Goal: Find specific page/section: Find specific page/section

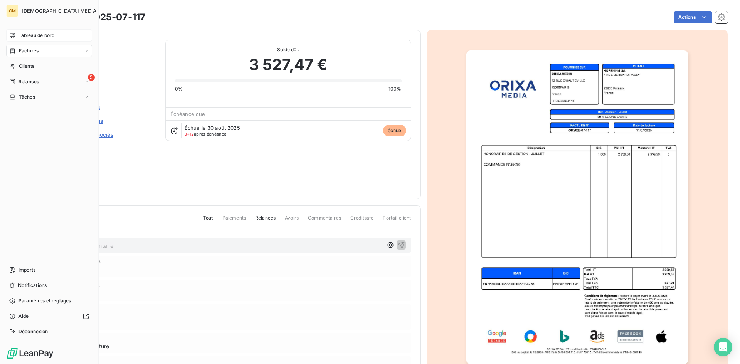
click at [23, 36] on span "Tableau de bord" at bounding box center [36, 35] width 36 height 7
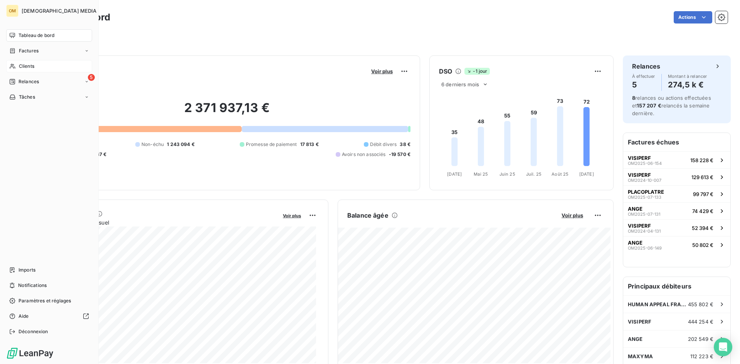
click at [18, 67] on div "Clients" at bounding box center [49, 66] width 86 height 12
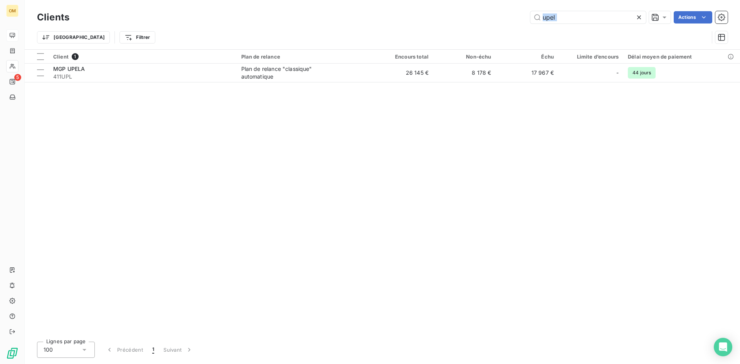
drag, startPoint x: 576, startPoint y: 26, endPoint x: 570, endPoint y: 27, distance: 6.3
click at [567, 27] on div "Clients upel Actions Trier Filtrer" at bounding box center [382, 29] width 690 height 40
drag, startPoint x: 567, startPoint y: 15, endPoint x: 388, endPoint y: 23, distance: 178.9
click at [391, 23] on div "upel Actions" at bounding box center [403, 17] width 649 height 12
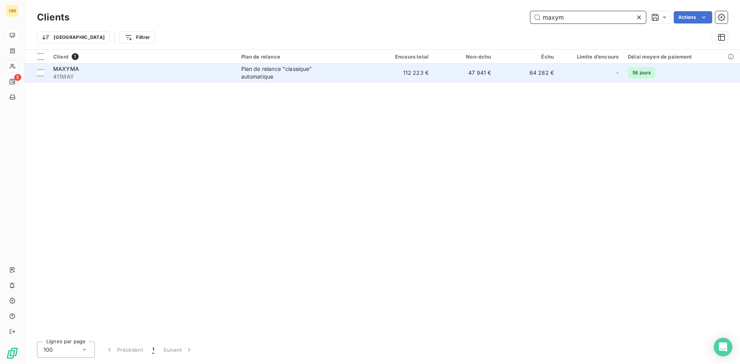
type input "maxym"
click at [399, 71] on td "112 223 €" at bounding box center [401, 73] width 63 height 18
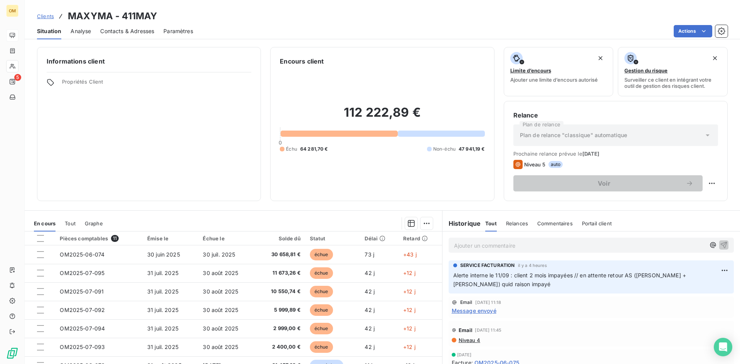
click at [453, 275] on span "Alerte interne le 11/09 : client 2 mois impayées // en attente retour AS (Benja…" at bounding box center [570, 279] width 235 height 15
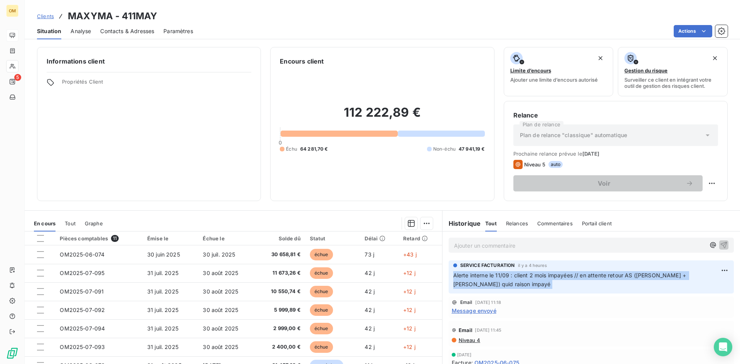
click at [453, 275] on span "Alerte interne le 11/09 : client 2 mois impayées // en attente retour AS (Benja…" at bounding box center [570, 279] width 235 height 15
copy div "Alerte interne le 11/09 : client 2 mois impayées // en attente retour AS (Benja…"
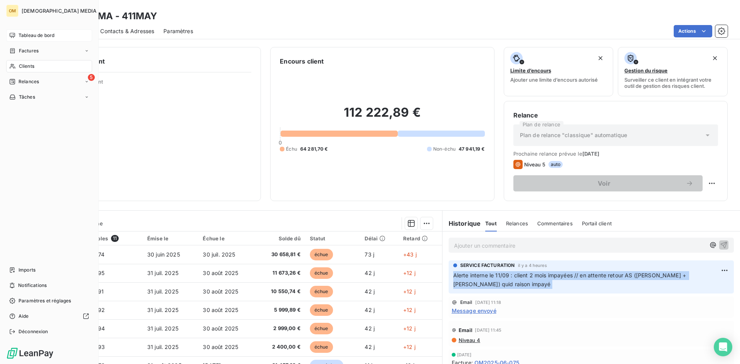
click at [25, 38] on span "Tableau de bord" at bounding box center [36, 35] width 36 height 7
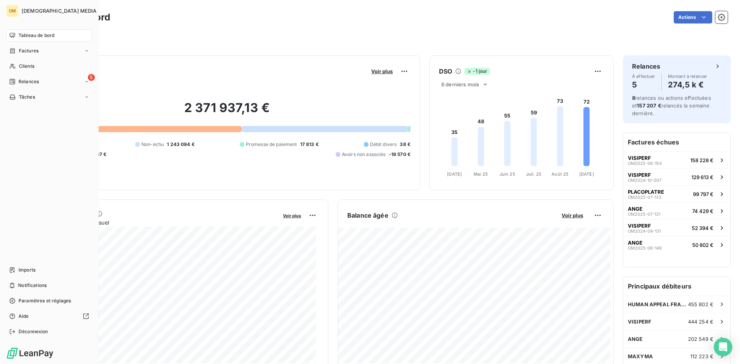
drag, startPoint x: 18, startPoint y: 68, endPoint x: 72, endPoint y: 60, distance: 54.5
click at [19, 68] on span "Clients" at bounding box center [26, 66] width 15 height 7
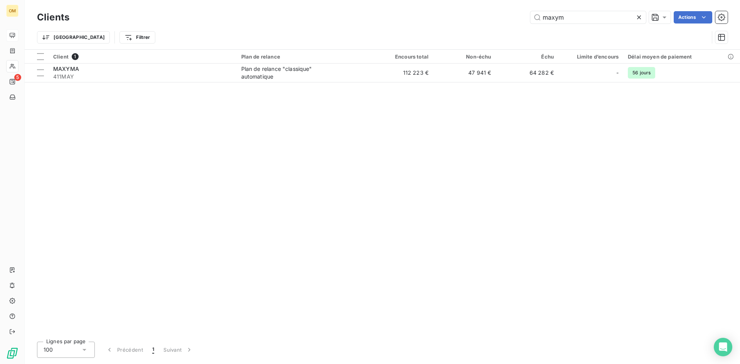
drag, startPoint x: 581, startPoint y: 13, endPoint x: 516, endPoint y: 22, distance: 66.1
click at [516, 22] on div "maxym Actions" at bounding box center [403, 17] width 649 height 12
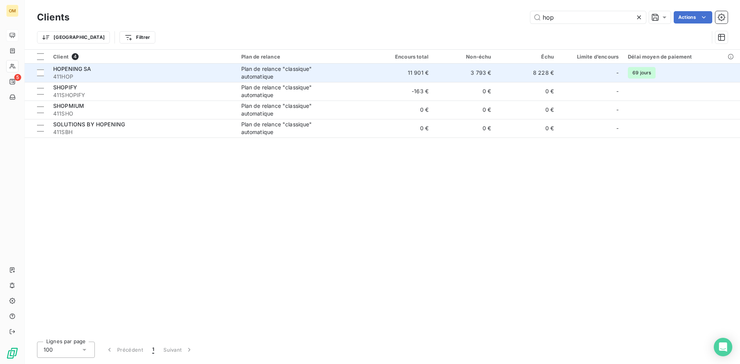
type input "hop"
click at [464, 73] on td "3 793 €" at bounding box center [464, 73] width 63 height 18
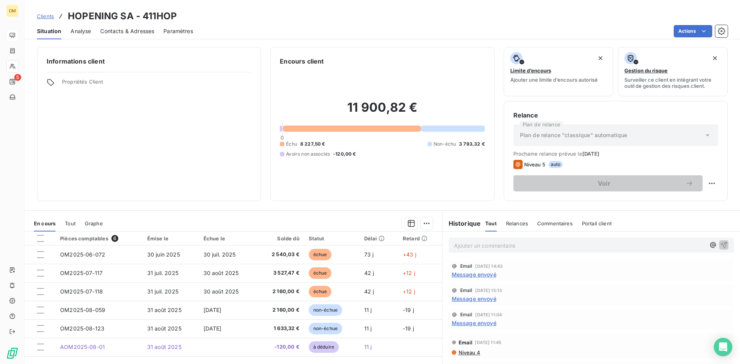
click at [488, 241] on div "Ajouter un commentaire ﻿" at bounding box center [579, 245] width 251 height 10
click at [492, 243] on p "Ajouter un commentaire ﻿" at bounding box center [579, 246] width 251 height 10
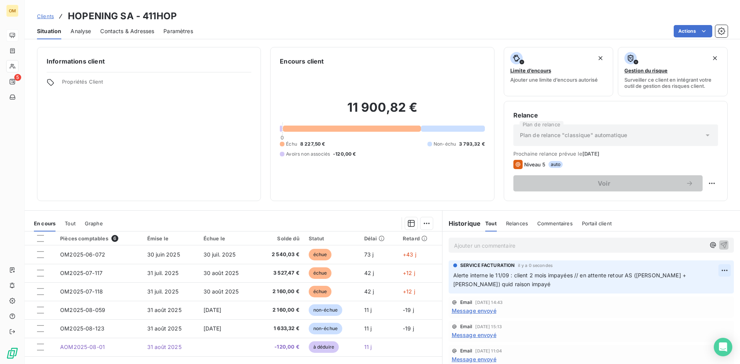
click at [713, 267] on html "OM 5 Clients HOPENING SA - 411HOP Situation Analyse Contacts & Adresses Paramèt…" at bounding box center [370, 182] width 740 height 364
click at [690, 289] on div "Editer" at bounding box center [694, 287] width 43 height 12
click at [669, 277] on span "Alerte interne le 11/09 : client 2 mois impayées // en attente retour AS (Benja…" at bounding box center [570, 279] width 235 height 15
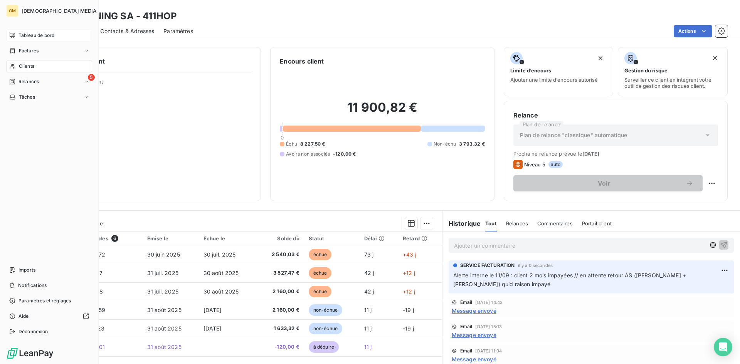
drag, startPoint x: 18, startPoint y: 69, endPoint x: 49, endPoint y: 66, distance: 30.5
click at [19, 69] on span "Clients" at bounding box center [26, 66] width 15 height 7
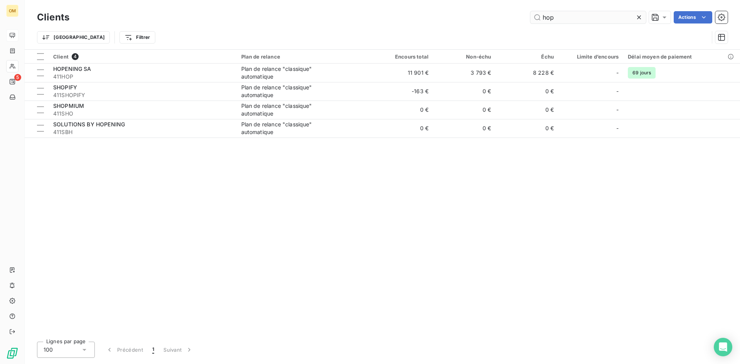
drag, startPoint x: 552, startPoint y: 24, endPoint x: 529, endPoint y: 20, distance: 23.4
click at [529, 20] on div "Clients hop Actions" at bounding box center [382, 17] width 690 height 16
drag, startPoint x: 545, startPoint y: 18, endPoint x: 500, endPoint y: 24, distance: 45.5
click at [500, 24] on div "Clients hop Actions" at bounding box center [382, 17] width 690 height 16
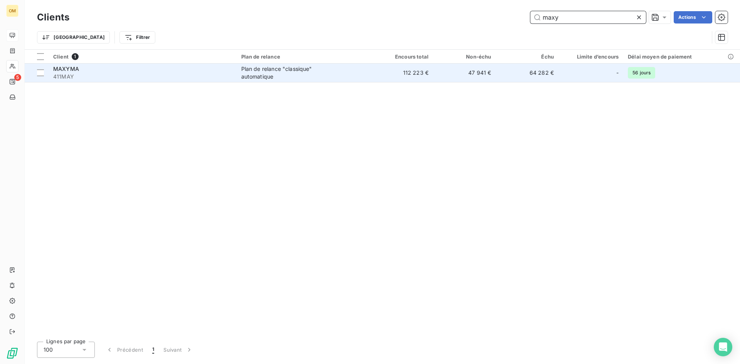
type input "maxy"
click at [506, 67] on td "64 282 €" at bounding box center [527, 73] width 63 height 18
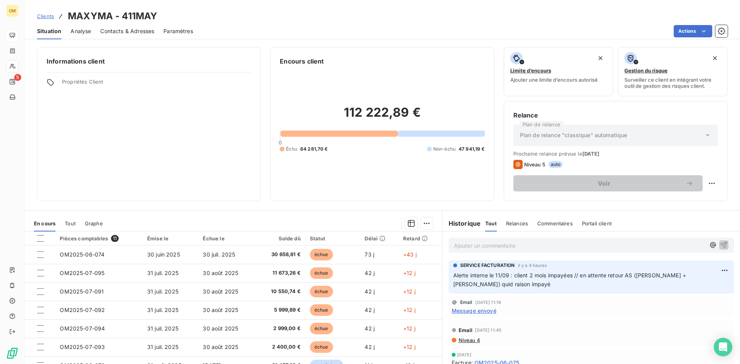
click at [517, 243] on p "Ajouter un commentaire ﻿" at bounding box center [579, 246] width 251 height 10
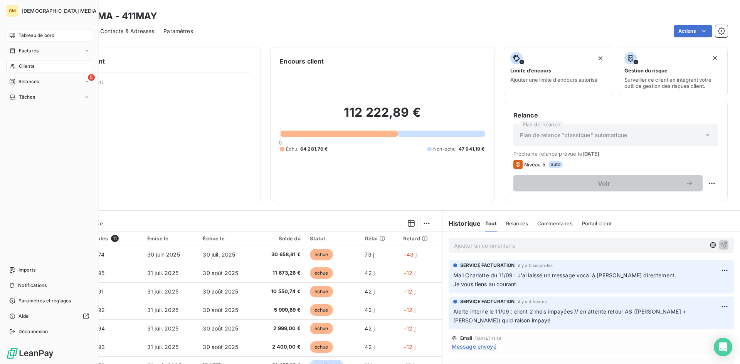
click at [18, 65] on div "Clients" at bounding box center [49, 66] width 86 height 12
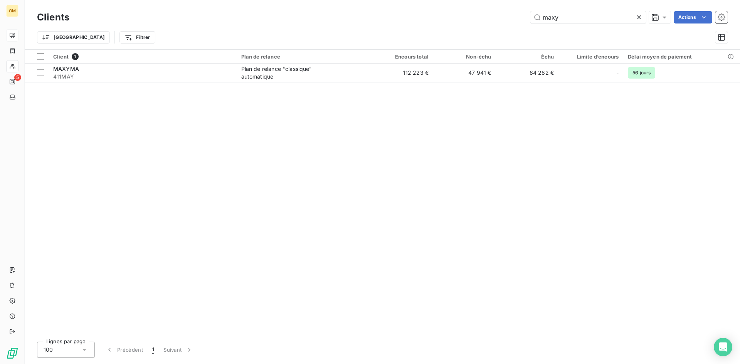
drag, startPoint x: 584, startPoint y: 20, endPoint x: 418, endPoint y: 21, distance: 166.4
click at [418, 21] on div "maxy Actions" at bounding box center [403, 17] width 649 height 12
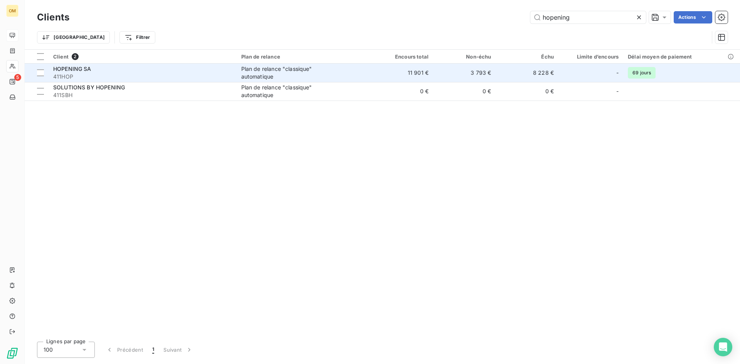
type input "hopening"
click at [330, 77] on div "Plan de relance "classique" automatique" at bounding box center [289, 72] width 96 height 15
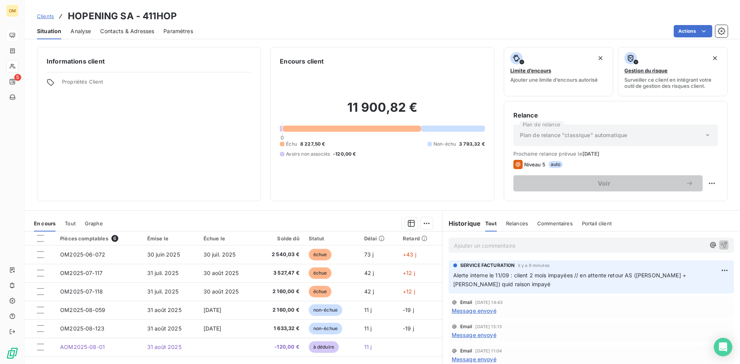
click at [532, 246] on p "Ajouter un commentaire ﻿" at bounding box center [579, 246] width 251 height 10
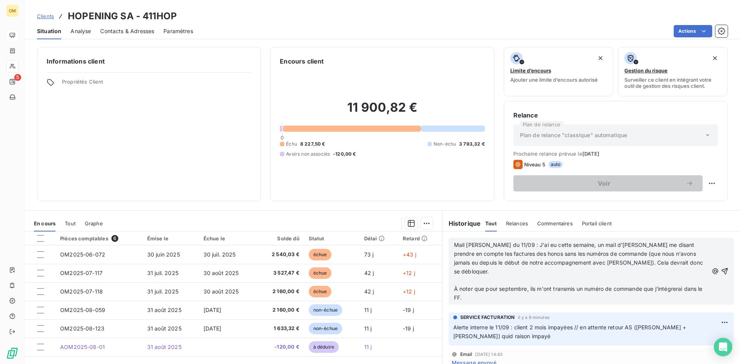
click at [463, 276] on p "﻿" at bounding box center [581, 280] width 254 height 9
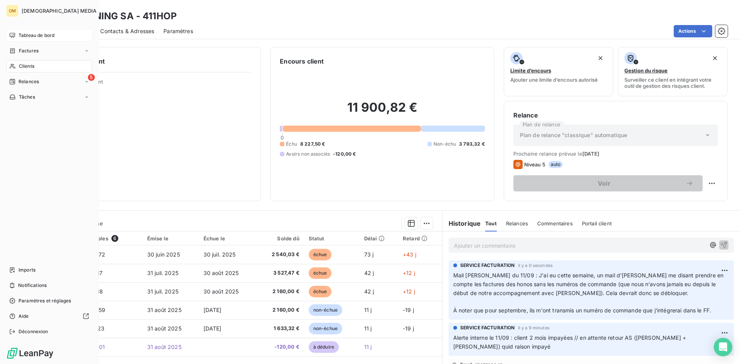
click at [17, 32] on div "Tableau de bord" at bounding box center [49, 35] width 86 height 12
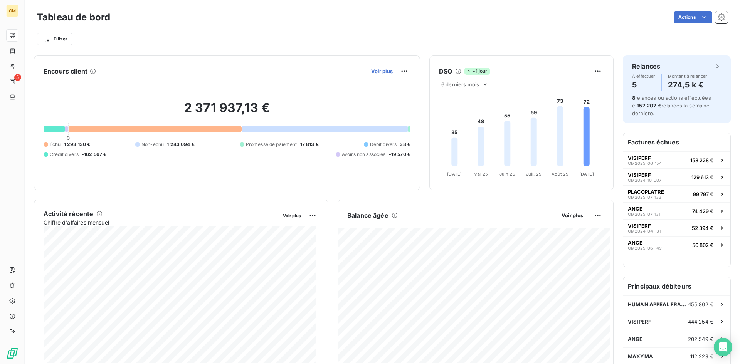
click at [376, 71] on span "Voir plus" at bounding box center [382, 71] width 22 height 6
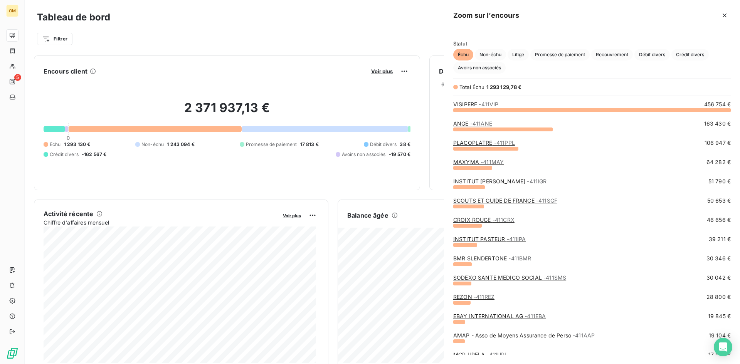
scroll to position [248, 290]
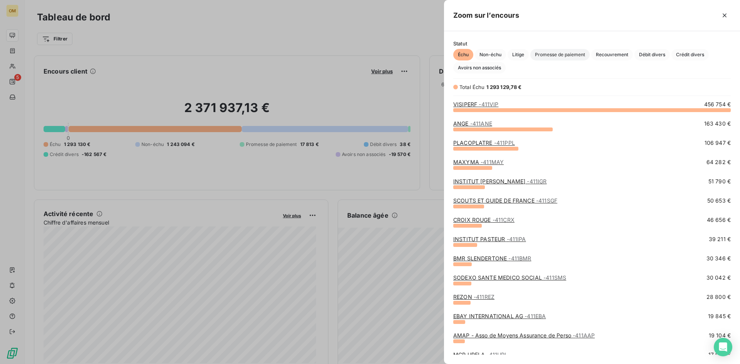
click at [549, 55] on span "Promesse de paiement" at bounding box center [559, 55] width 59 height 12
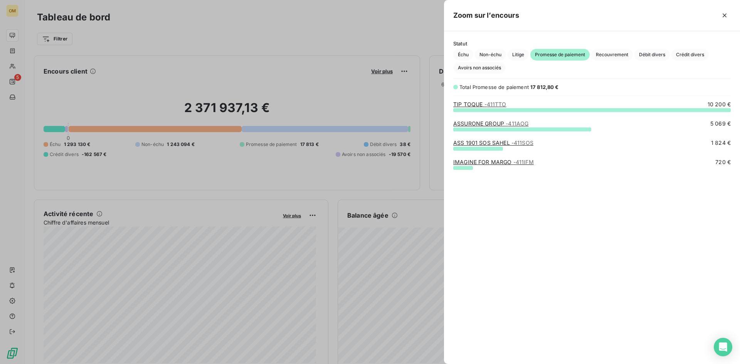
click at [38, 79] on div at bounding box center [370, 182] width 740 height 364
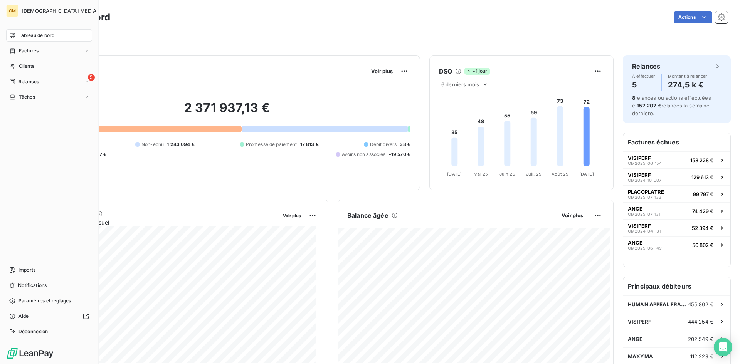
click at [21, 70] on div "Clients" at bounding box center [49, 66] width 86 height 12
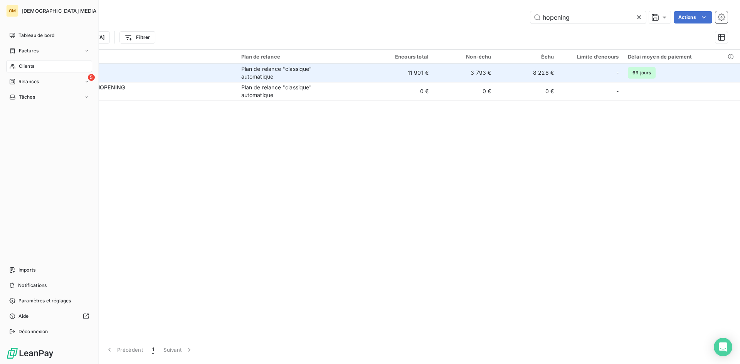
drag, startPoint x: 22, startPoint y: 69, endPoint x: 267, endPoint y: 65, distance: 245.0
click at [22, 69] on span "Clients" at bounding box center [26, 66] width 15 height 7
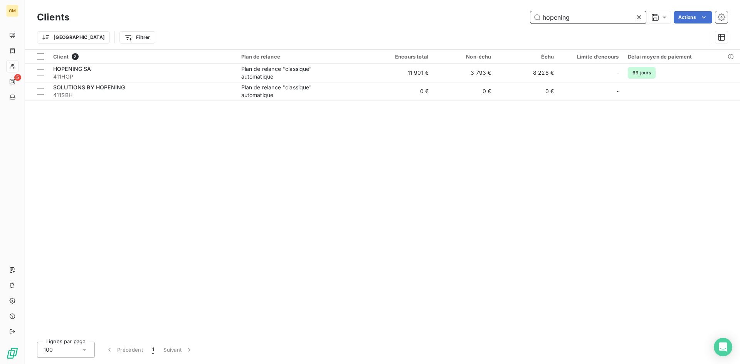
drag, startPoint x: 529, startPoint y: 18, endPoint x: 384, endPoint y: 17, distance: 144.8
click at [382, 17] on div "hopening Actions" at bounding box center [403, 17] width 649 height 12
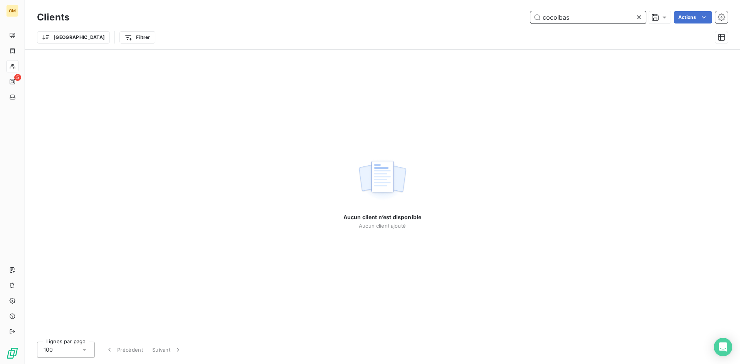
drag, startPoint x: 567, startPoint y: 17, endPoint x: 636, endPoint y: 19, distance: 69.4
click at [622, 22] on input "cocolbas" at bounding box center [588, 17] width 116 height 12
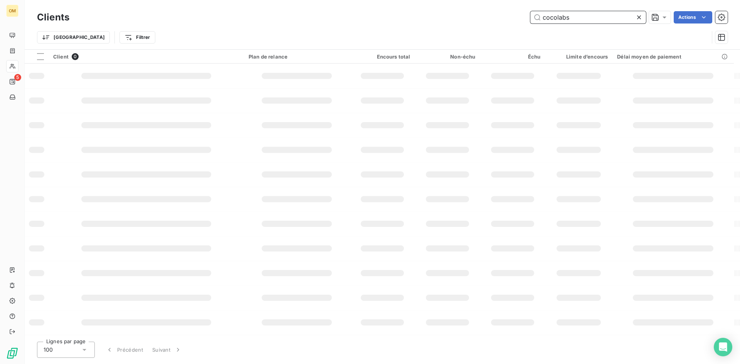
type input "cocolabs"
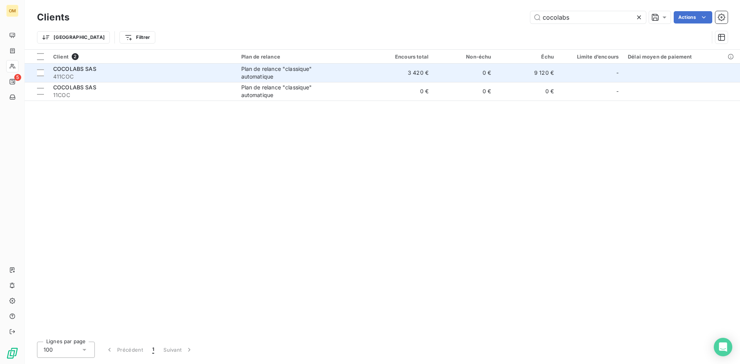
click at [460, 77] on td "0 €" at bounding box center [464, 73] width 63 height 18
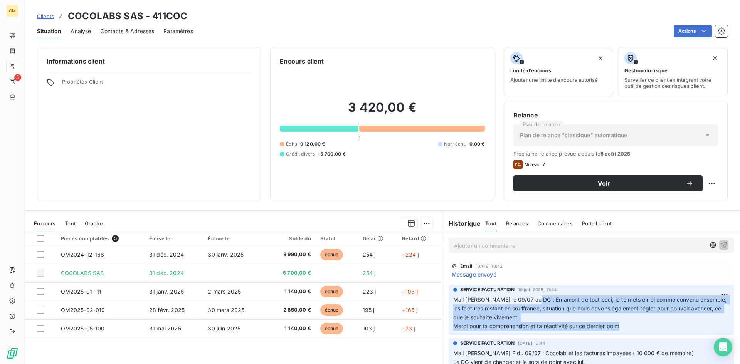
drag, startPoint x: 525, startPoint y: 300, endPoint x: 622, endPoint y: 326, distance: 100.3
click at [622, 326] on p "Mail Olivier le 09/07 au DG : En amont de tout ceci, je te mets en pj comme con…" at bounding box center [591, 312] width 276 height 35
copy p "En amont de tout ceci, je te mets en pj comme convenu ensemble, les factures re…"
click at [514, 222] on span "Relances" at bounding box center [517, 223] width 22 height 6
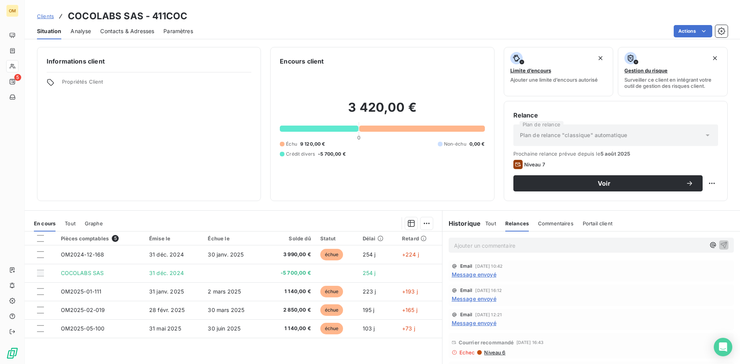
click at [544, 250] on p "Ajouter un commentaire ﻿" at bounding box center [579, 246] width 251 height 10
click at [541, 246] on p "Ajouter un commentaire ﻿" at bounding box center [579, 246] width 251 height 10
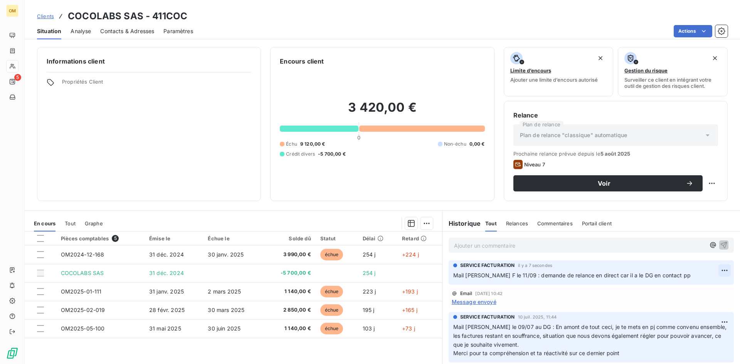
click at [713, 270] on html "OM 5 Clients COCOLABS SAS - 411COC Situation Analyse Contacts & Adresses Paramè…" at bounding box center [370, 182] width 740 height 364
click at [687, 284] on div "Editer" at bounding box center [694, 287] width 43 height 12
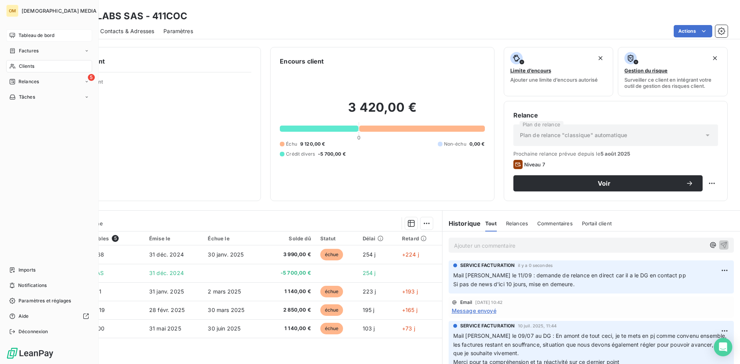
click at [15, 37] on div "Tableau de bord" at bounding box center [49, 35] width 86 height 12
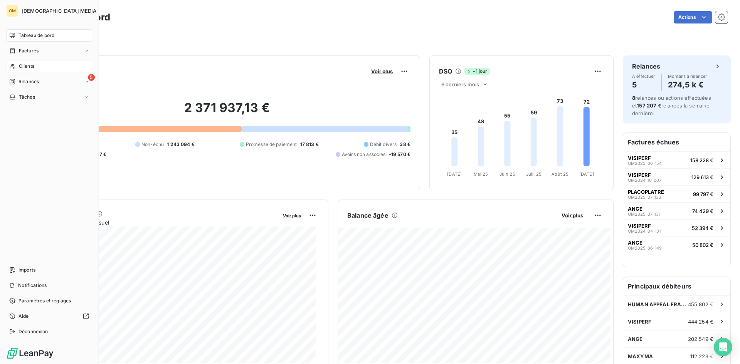
drag, startPoint x: 15, startPoint y: 65, endPoint x: 19, endPoint y: 65, distance: 4.6
click at [15, 65] on icon at bounding box center [12, 66] width 7 height 6
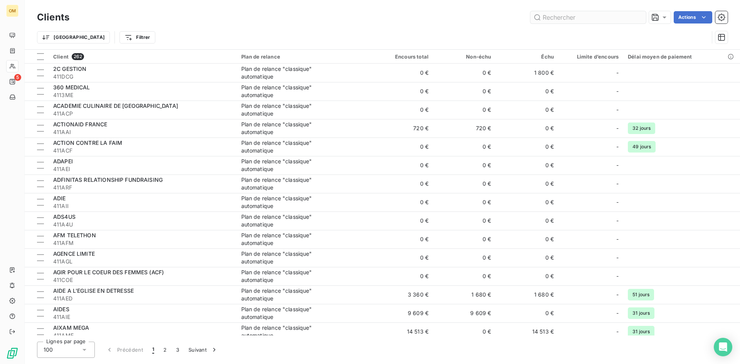
click at [575, 20] on input "text" at bounding box center [588, 17] width 116 height 12
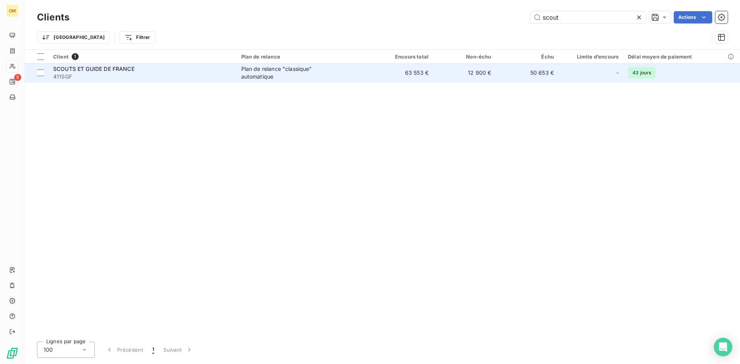
type input "scout"
click at [115, 75] on span "411SGF" at bounding box center [142, 77] width 179 height 8
